Goal: Task Accomplishment & Management: Use online tool/utility

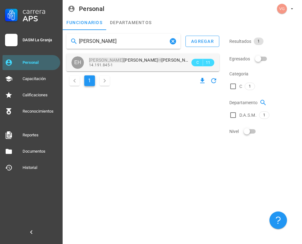
type input "[PERSON_NAME]"
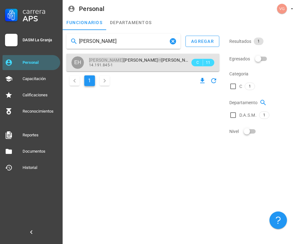
click at [135, 66] on div "14.191.845-1" at bounding box center [139, 65] width 101 height 4
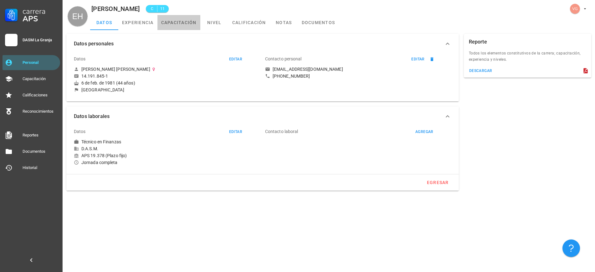
click at [186, 28] on link "capacitación" at bounding box center [178, 22] width 43 height 15
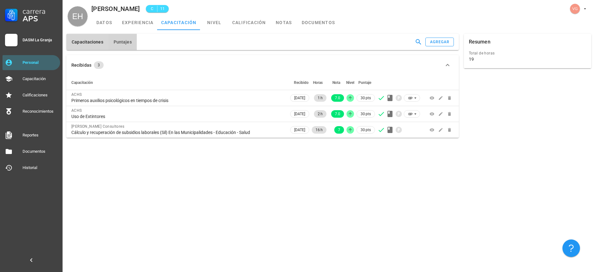
click at [133, 48] on button "Puntajes" at bounding box center [122, 42] width 28 height 16
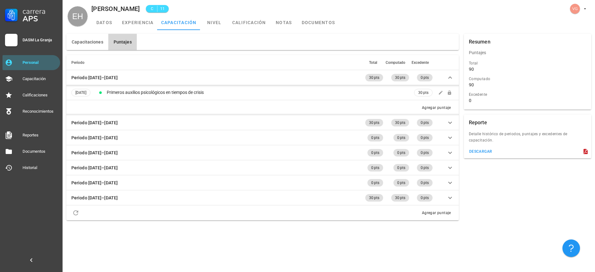
click at [301, 199] on div "Resumen Total de horas 19 Resumen Puntajes Total 90 Computado 90 Excedente 0 Re…" at bounding box center [527, 127] width 132 height 192
click at [97, 39] on span "Capacitaciones" at bounding box center [87, 41] width 32 height 5
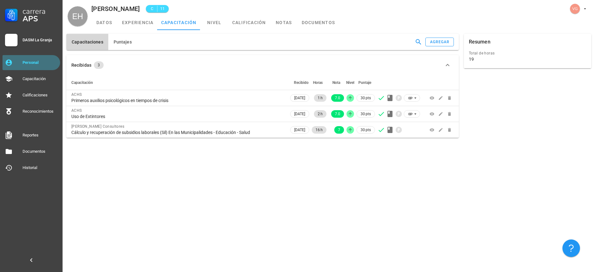
click at [17, 61] on link "Personal" at bounding box center [32, 62] width 58 height 15
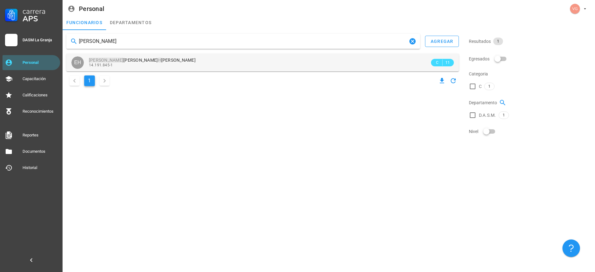
type input "[PERSON_NAME]"
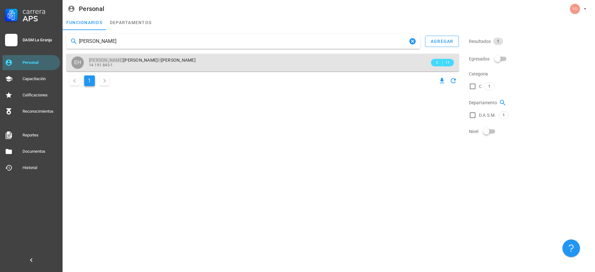
click at [165, 64] on div "14.191.845-1" at bounding box center [259, 65] width 341 height 4
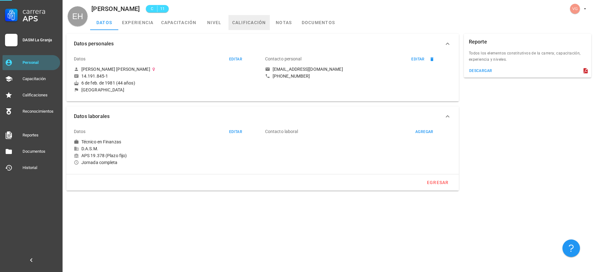
click at [262, 23] on link "calificación" at bounding box center [248, 22] width 41 height 15
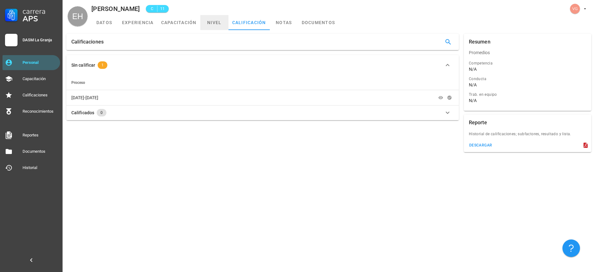
click at [218, 22] on link "nivel" at bounding box center [214, 22] width 28 height 15
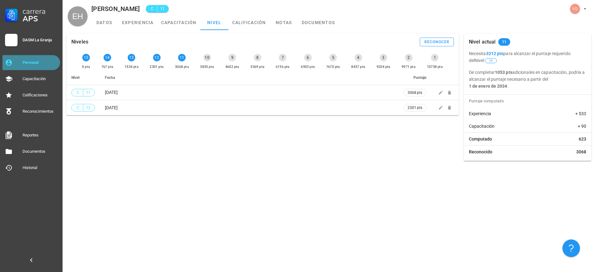
click at [27, 66] on div "Personal" at bounding box center [40, 63] width 35 height 10
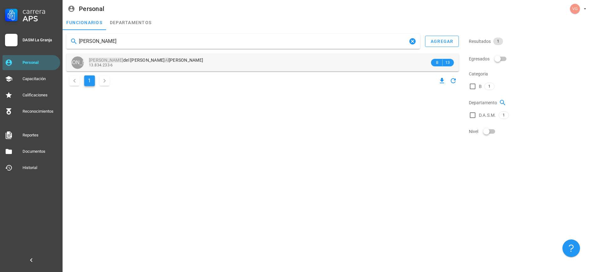
type input "[PERSON_NAME]"
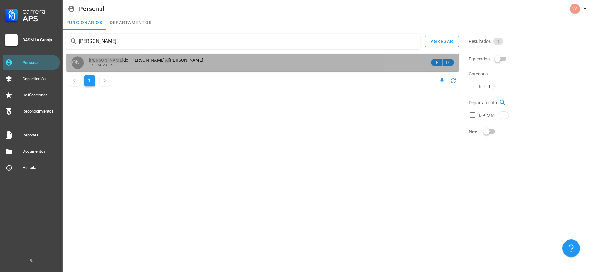
click at [171, 65] on div "13.834.233-6" at bounding box center [259, 65] width 341 height 4
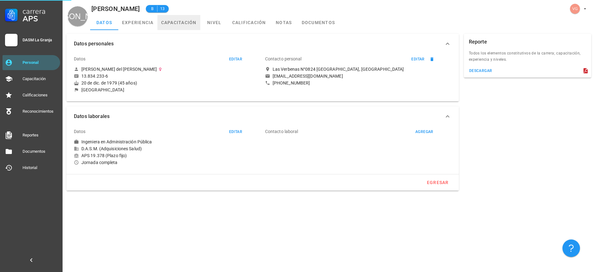
click at [191, 24] on link "capacitación" at bounding box center [178, 22] width 43 height 15
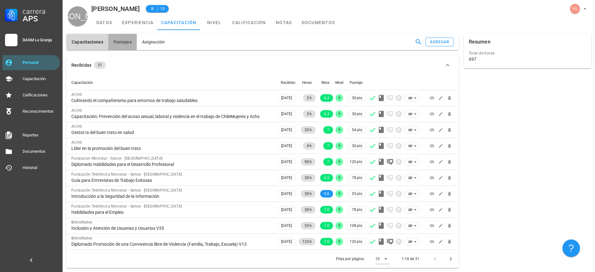
click at [120, 45] on button "Puntajes" at bounding box center [122, 42] width 28 height 16
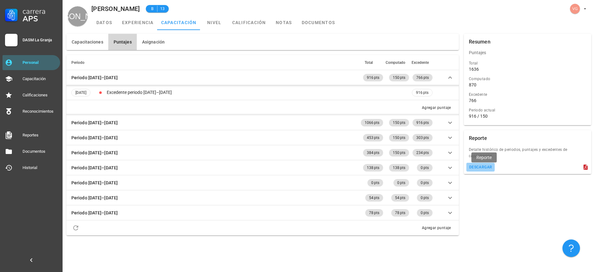
click at [301, 166] on div "descargar" at bounding box center [480, 167] width 23 height 4
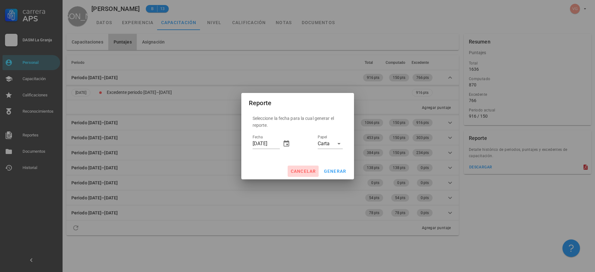
click at [301, 167] on button "cancelar" at bounding box center [303, 171] width 31 height 11
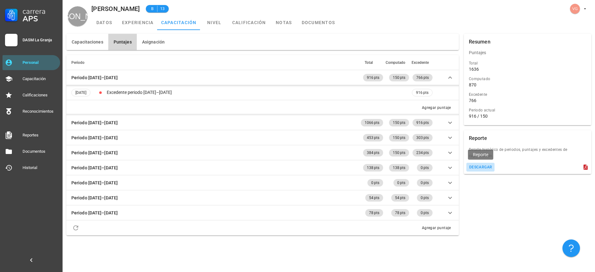
click at [301, 168] on div "descargar" at bounding box center [480, 167] width 23 height 4
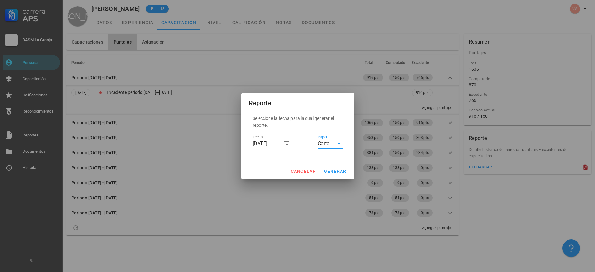
click at [301, 144] on input "Papel" at bounding box center [332, 144] width 3 height 10
click at [301, 161] on div "Oficio" at bounding box center [330, 164] width 15 height 6
click at [301, 173] on span "generar" at bounding box center [335, 171] width 23 height 5
